Goal: Task Accomplishment & Management: Use online tool/utility

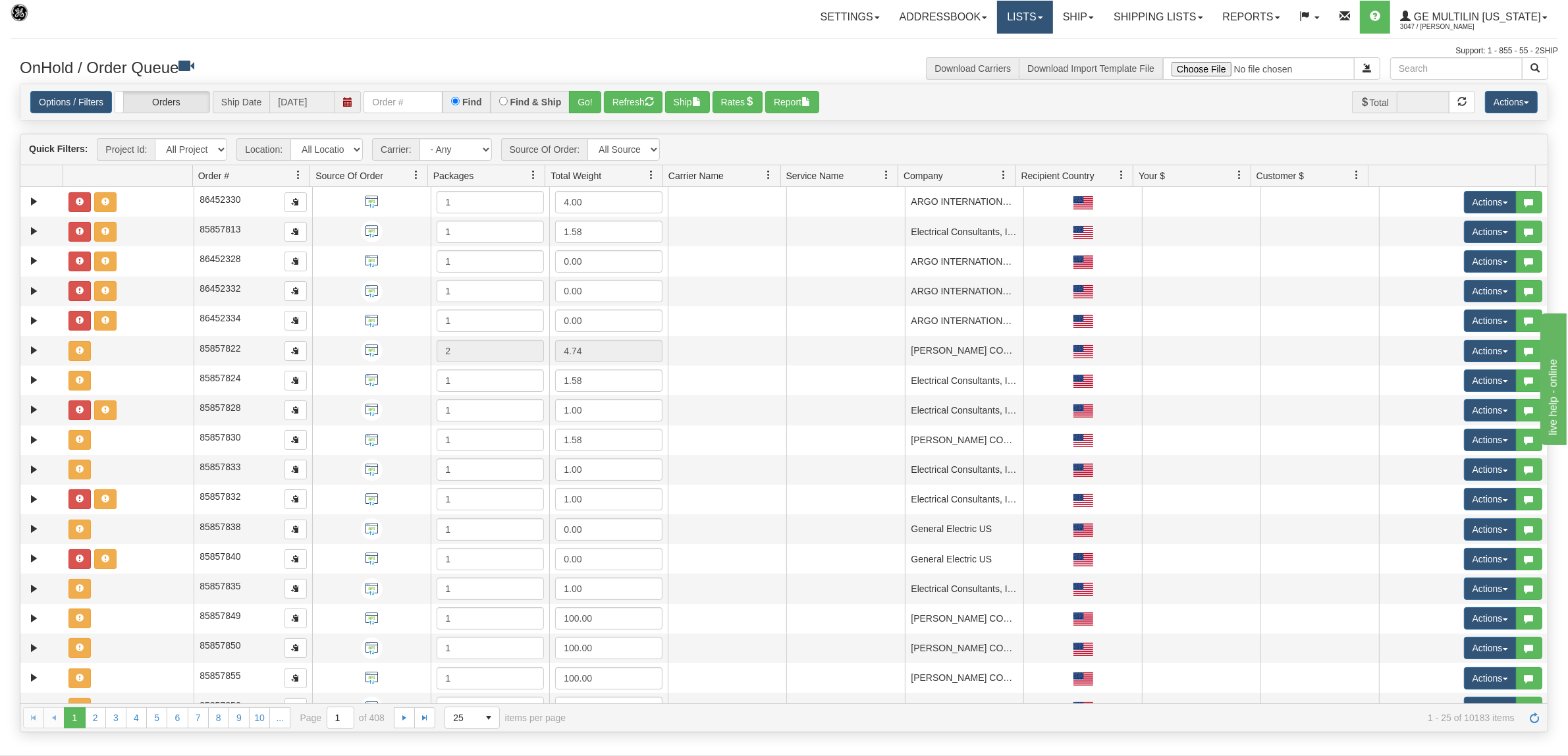
click at [1027, 15] on link "Lists" at bounding box center [1025, 18] width 55 height 33
click at [1081, 14] on link "Ship" at bounding box center [1077, 18] width 51 height 33
click at [1032, 46] on span "Ship Screen" at bounding box center [1022, 45] width 50 height 10
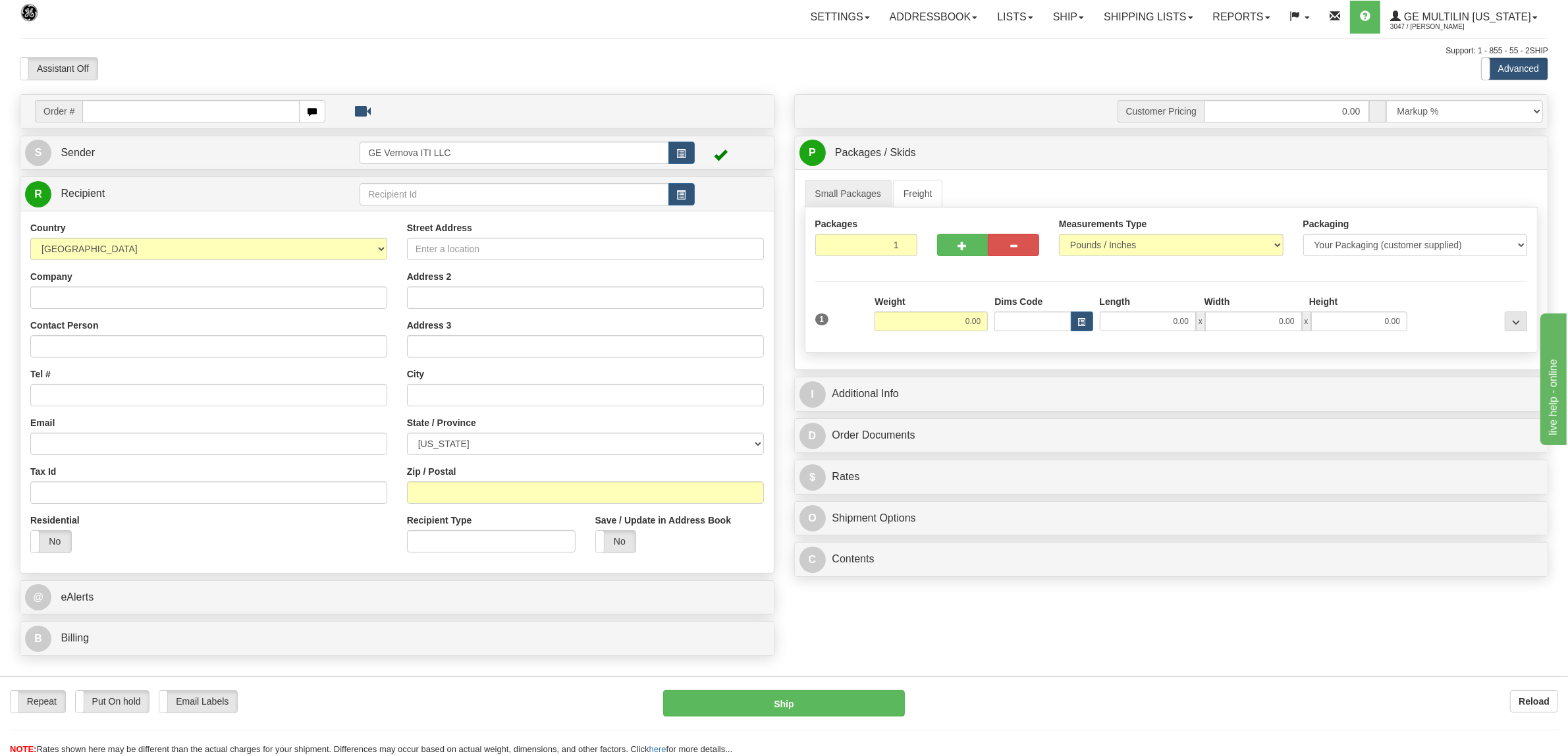
click at [187, 106] on input "text" at bounding box center [190, 111] width 216 height 22
type input "86688305"
